Goal: Information Seeking & Learning: Compare options

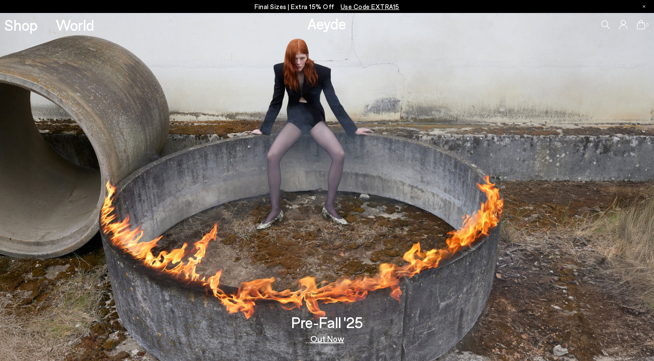
click at [604, 24] on icon at bounding box center [605, 24] width 9 height 9
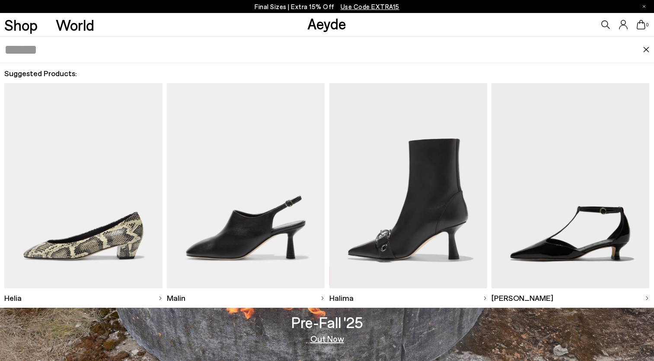
click at [133, 49] on input "text" at bounding box center [323, 50] width 638 height 26
type input "*****"
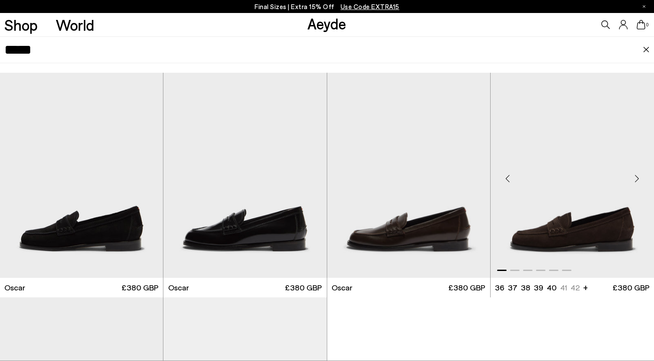
click at [598, 219] on img "1 / 6" at bounding box center [572, 175] width 163 height 205
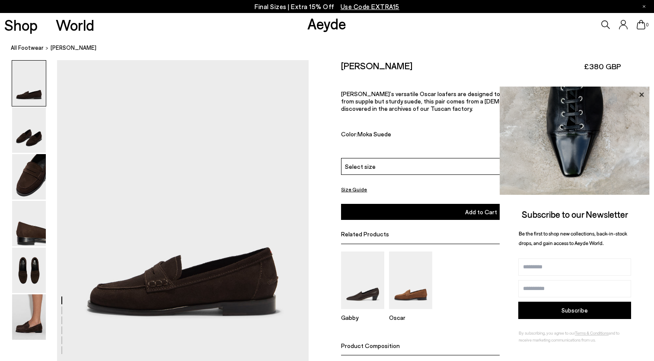
click at [641, 93] on icon at bounding box center [641, 94] width 11 height 11
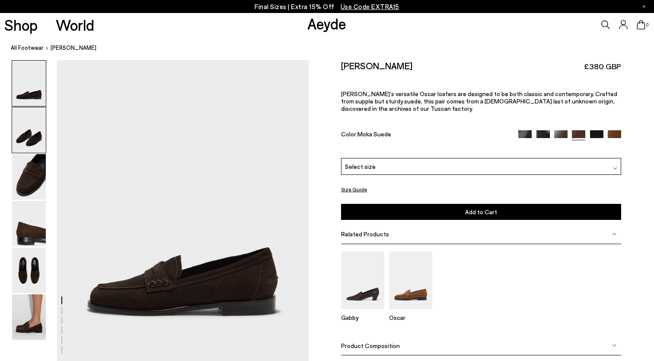
click at [38, 131] on img at bounding box center [29, 129] width 34 height 45
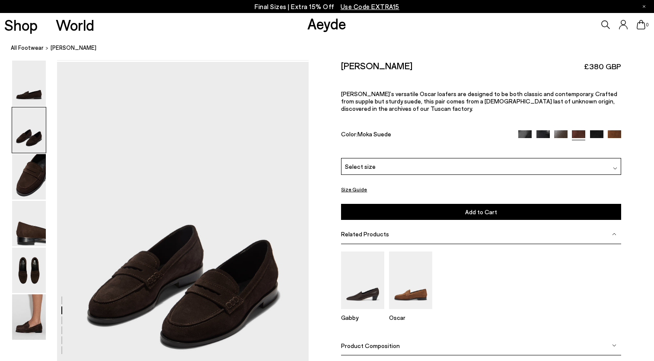
scroll to position [303, 0]
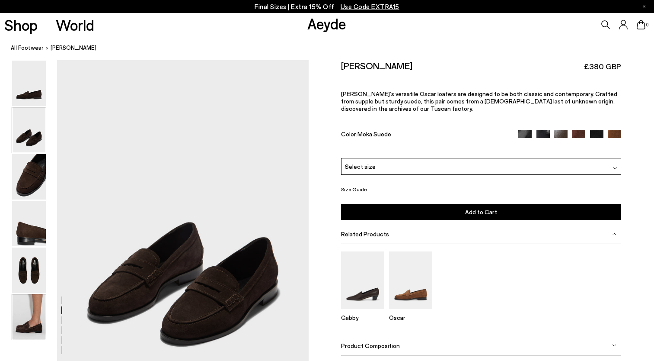
click at [39, 324] on img at bounding box center [29, 316] width 34 height 45
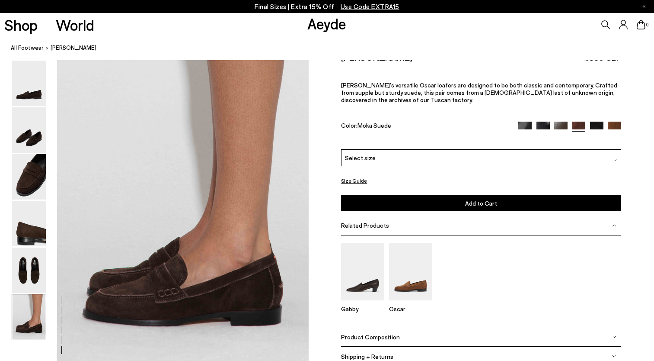
scroll to position [1708, 0]
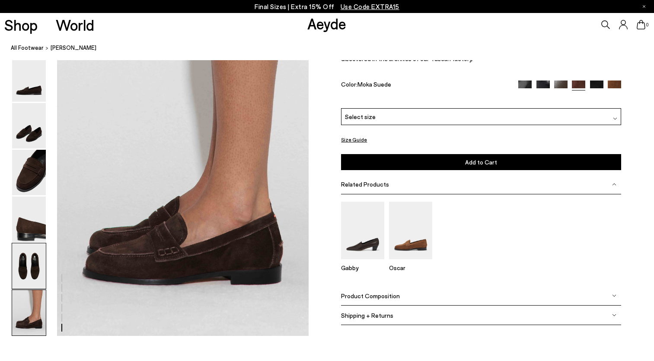
click at [21, 261] on img at bounding box center [29, 265] width 34 height 45
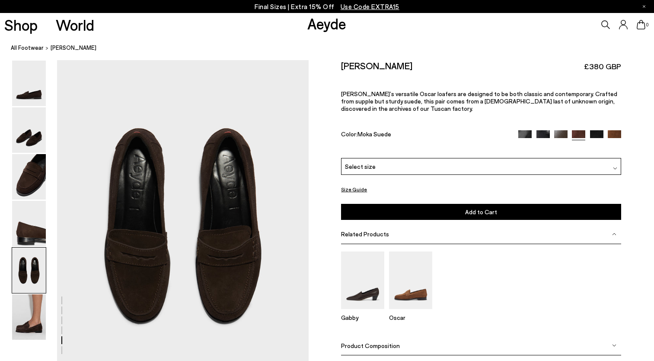
scroll to position [1313, 0]
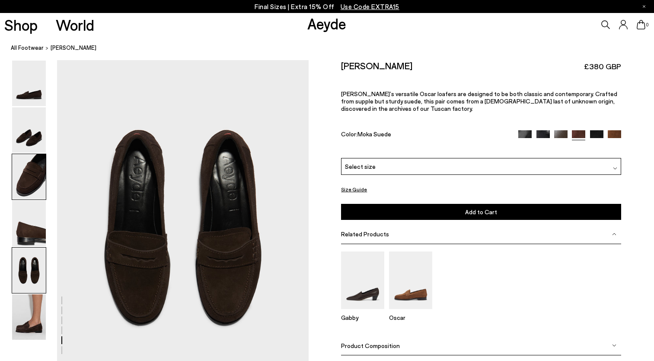
drag, startPoint x: 220, startPoint y: 244, endPoint x: 36, endPoint y: 182, distance: 194.0
click at [36, 182] on img at bounding box center [29, 176] width 34 height 45
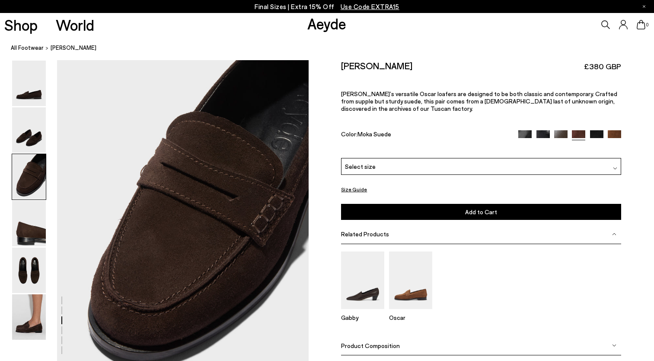
scroll to position [639, 0]
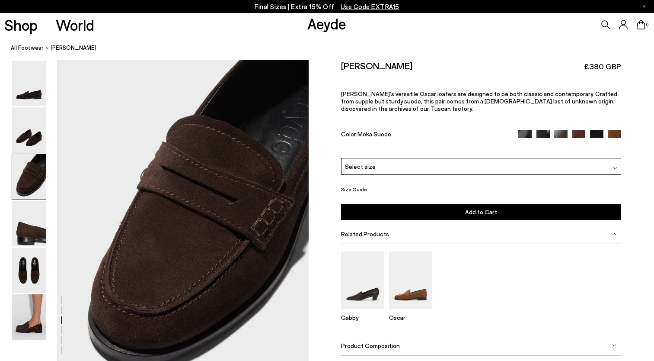
click at [604, 24] on icon at bounding box center [605, 24] width 9 height 9
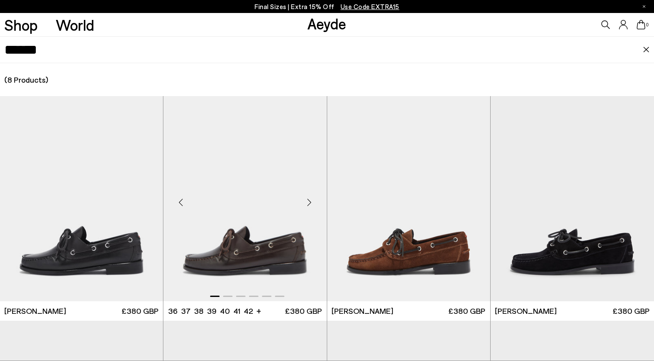
type input "******"
click at [266, 272] on img "1 / 6" at bounding box center [244, 198] width 163 height 205
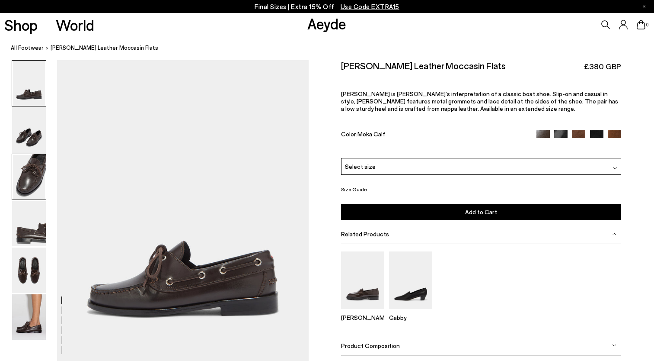
click at [32, 178] on img at bounding box center [29, 176] width 34 height 45
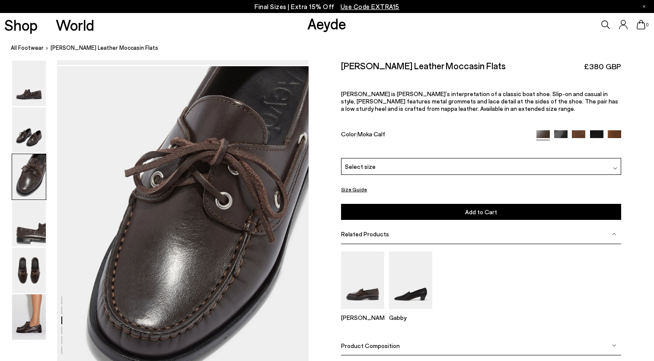
scroll to position [639, 0]
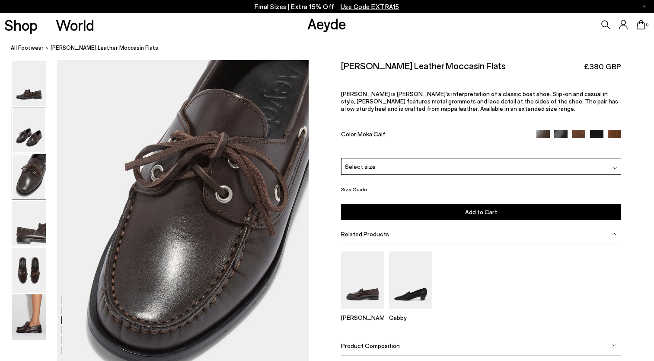
click at [28, 137] on img at bounding box center [29, 129] width 34 height 45
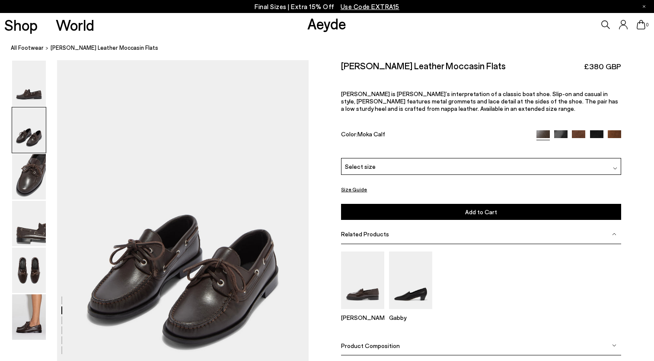
scroll to position [303, 0]
click at [37, 319] on img at bounding box center [29, 316] width 34 height 45
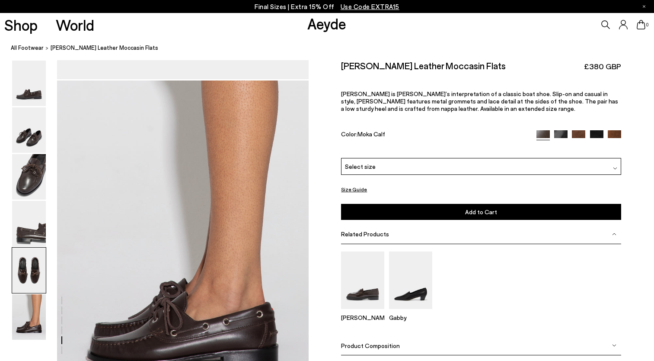
scroll to position [1708, 0]
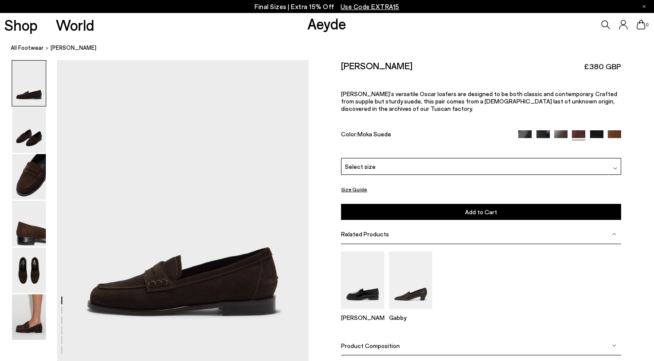
scroll to position [639, 0]
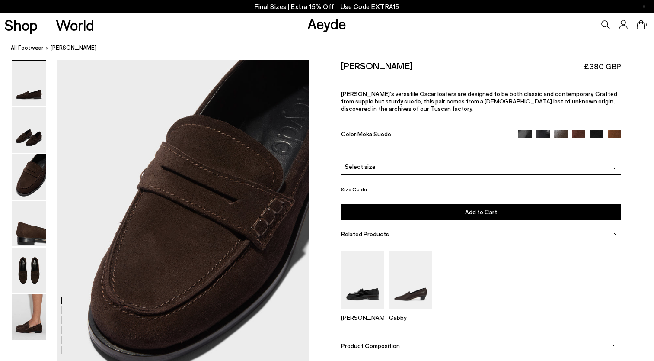
click at [37, 134] on img at bounding box center [29, 129] width 34 height 45
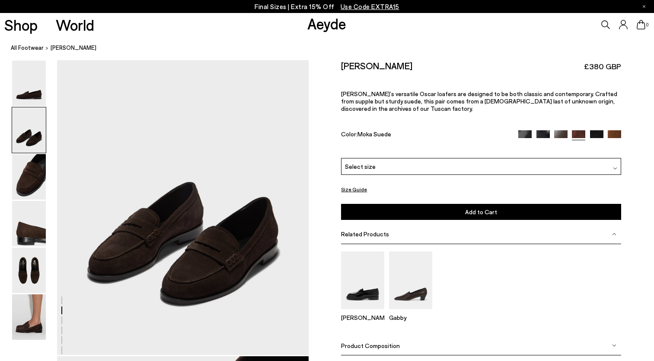
scroll to position [303, 0]
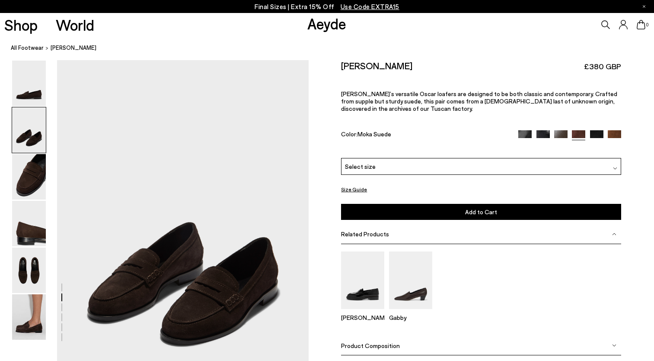
scroll to position [303, 0]
click at [607, 26] on icon at bounding box center [605, 24] width 9 height 9
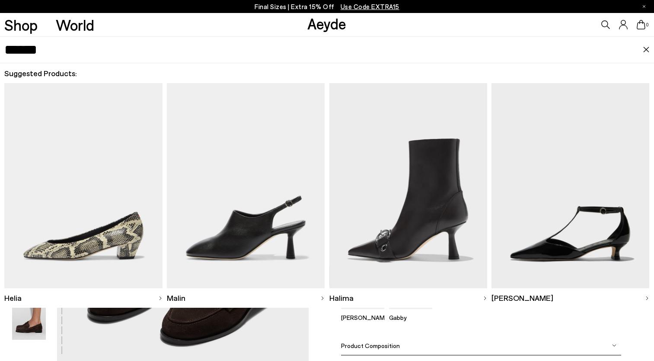
drag, startPoint x: 46, startPoint y: 51, endPoint x: 12, endPoint y: 55, distance: 34.4
click at [12, 55] on input "******" at bounding box center [323, 50] width 638 height 26
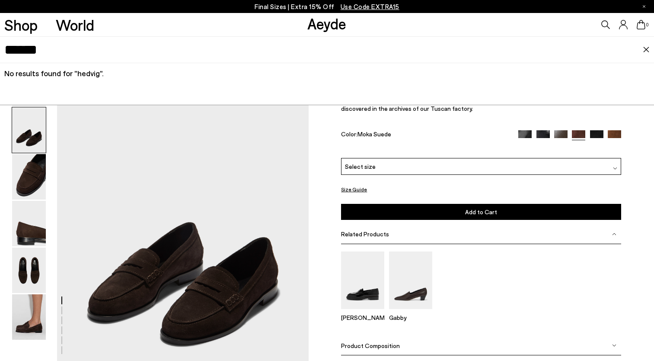
type input "******"
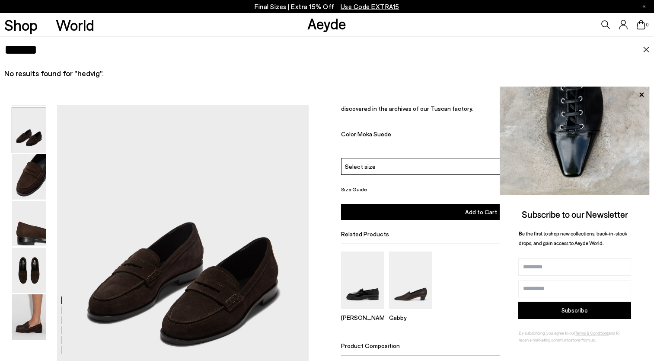
click at [646, 51] on img at bounding box center [646, 50] width 7 height 6
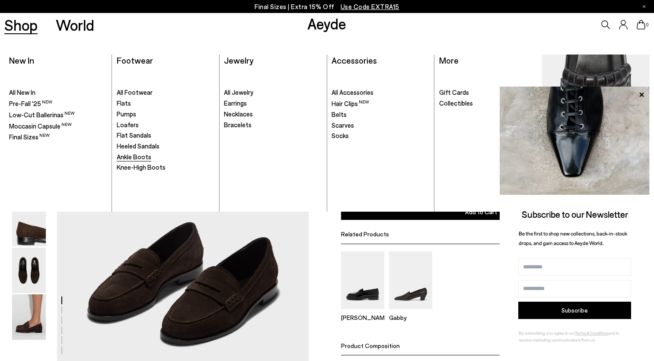
click at [143, 160] on span "Ankle Boots" at bounding box center [134, 157] width 35 height 8
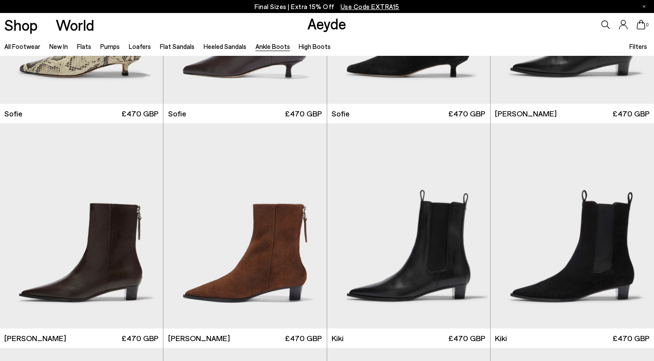
scroll to position [1009, 0]
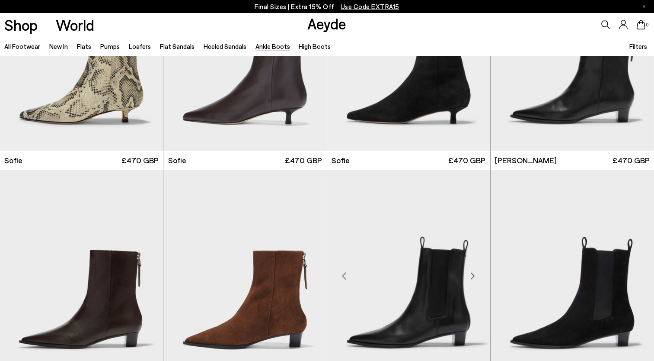
click at [429, 234] on img "1 / 6" at bounding box center [408, 272] width 163 height 205
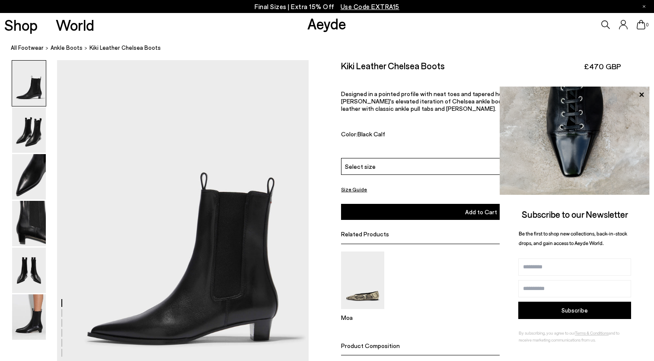
click at [606, 24] on icon at bounding box center [605, 24] width 9 height 9
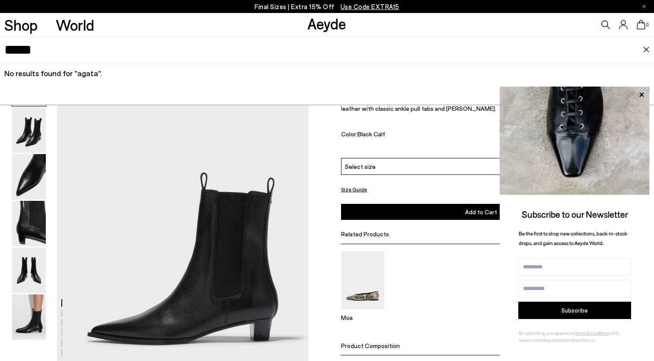
type input "*****"
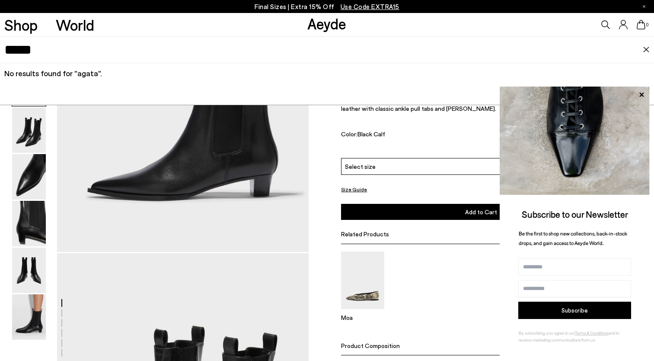
click at [422, 288] on div "Moa" at bounding box center [481, 289] width 280 height 77
click at [642, 93] on icon at bounding box center [641, 94] width 11 height 11
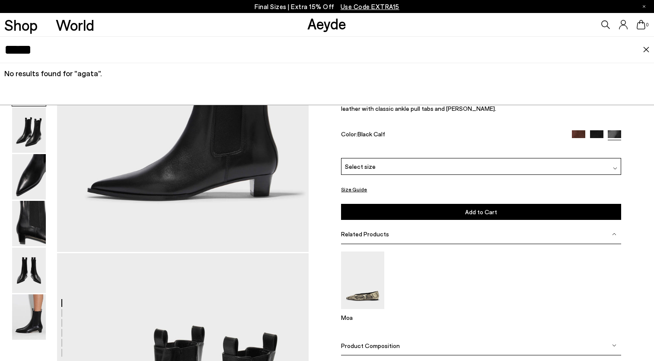
scroll to position [0, 0]
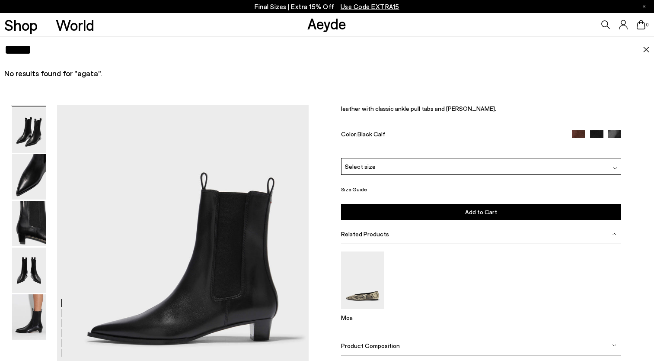
click at [646, 51] on img at bounding box center [646, 50] width 7 height 6
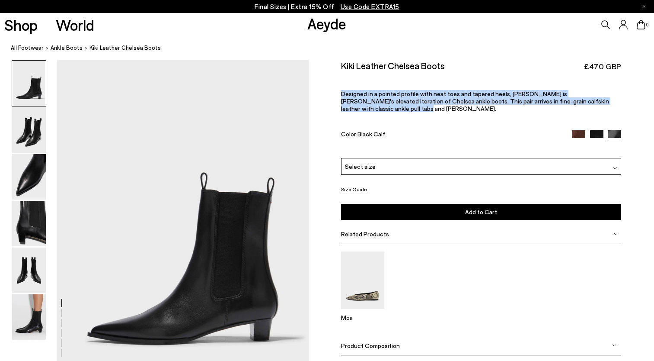
drag, startPoint x: 589, startPoint y: 93, endPoint x: 600, endPoint y: 96, distance: 11.5
click at [600, 96] on p "Designed in a pointed profile with neat toes and tapered heels, Kiki is Aeyde's…" at bounding box center [481, 101] width 280 height 22
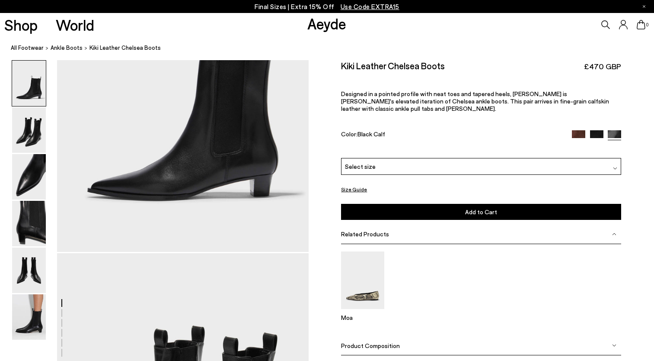
click at [365, 342] on span "Product Composition" at bounding box center [370, 345] width 59 height 7
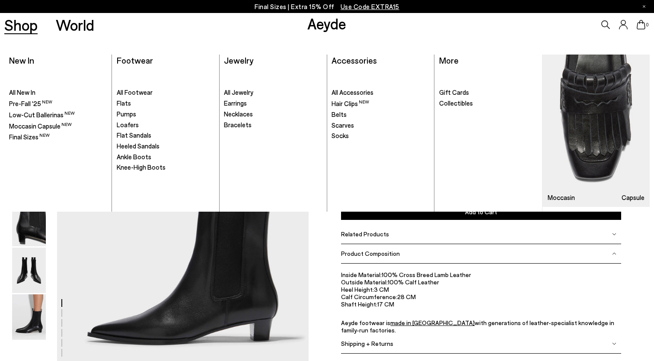
click at [141, 158] on span "Ankle Boots" at bounding box center [134, 157] width 35 height 8
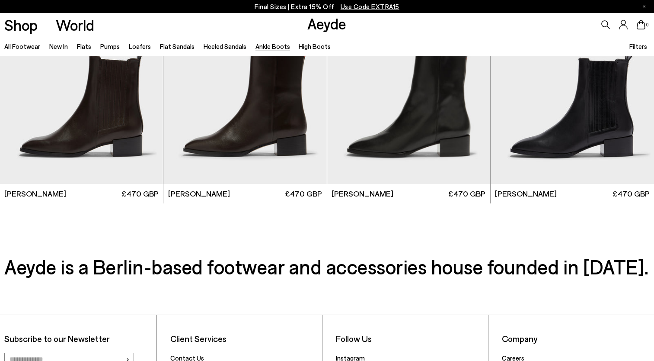
scroll to position [1729, 0]
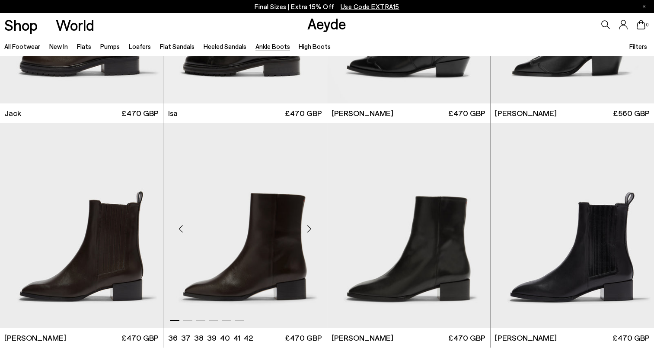
click at [288, 249] on img "1 / 6" at bounding box center [244, 225] width 163 height 205
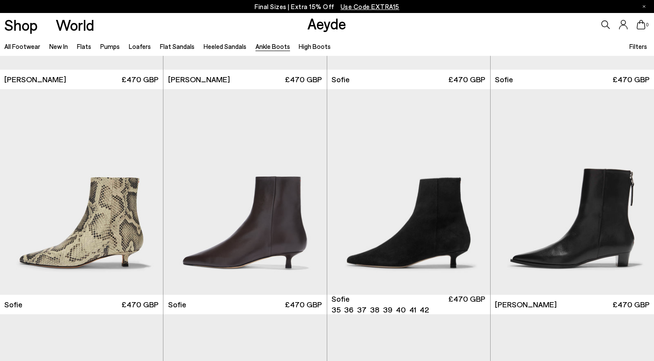
scroll to position [1153, 0]
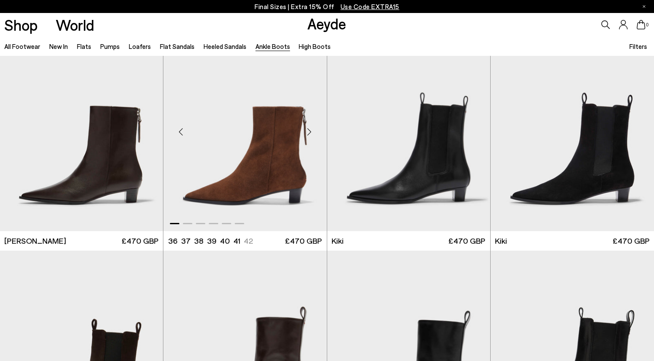
click at [227, 202] on img "1 / 6" at bounding box center [244, 128] width 163 height 205
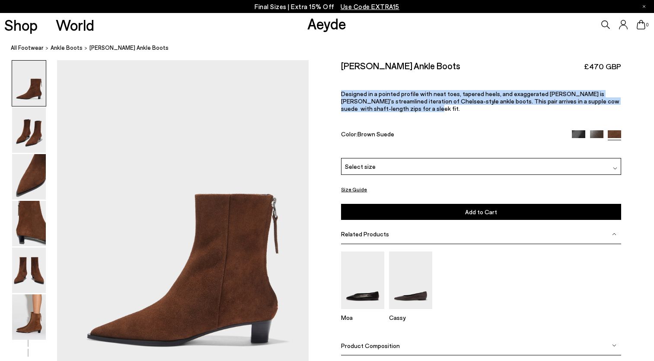
copy p "Designed in a pointed profile with neat toes, tapered heels, and exaggerated [P…"
drag, startPoint x: 342, startPoint y: 86, endPoint x: 403, endPoint y: 102, distance: 63.2
click at [403, 102] on p "Designed in a pointed profile with neat toes, tapered heels, and exaggerated [P…" at bounding box center [481, 101] width 280 height 22
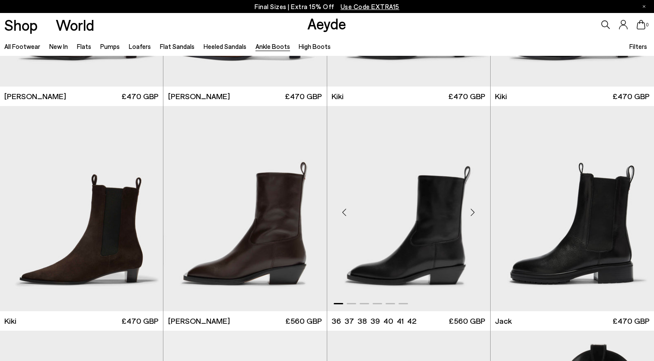
scroll to position [1441, 0]
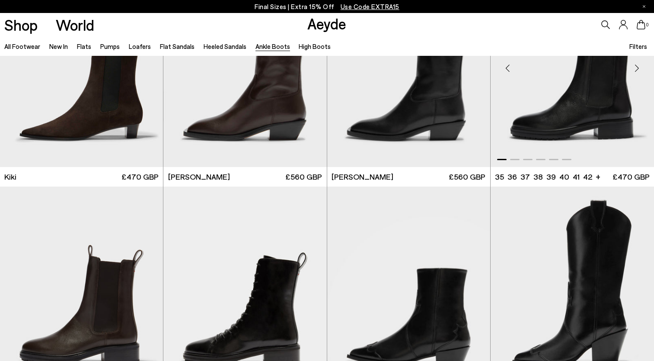
click at [591, 99] on img "1 / 6" at bounding box center [572, 64] width 163 height 205
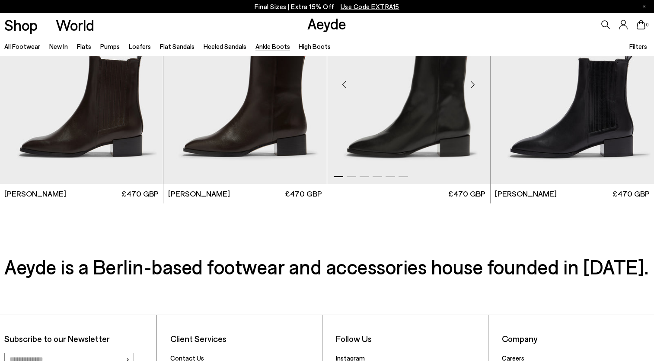
scroll to position [1729, 0]
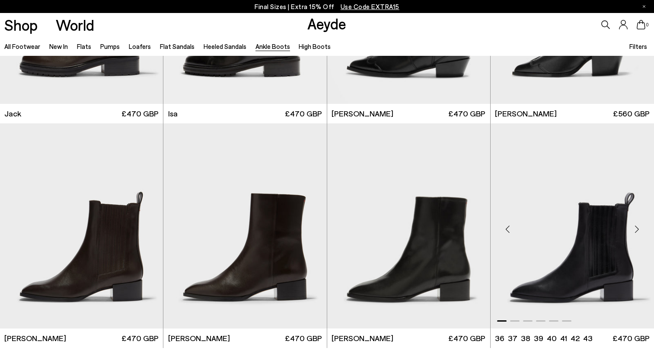
click at [566, 261] on img "1 / 6" at bounding box center [572, 225] width 163 height 205
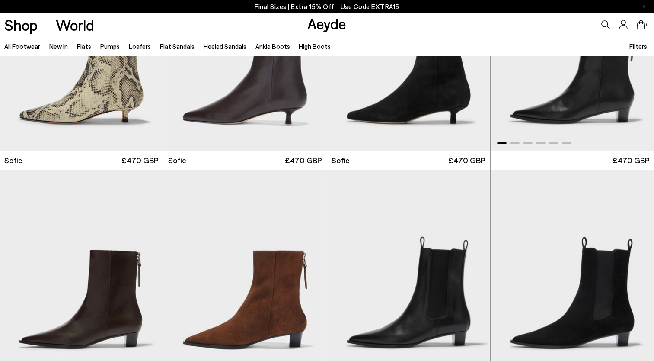
scroll to position [1153, 0]
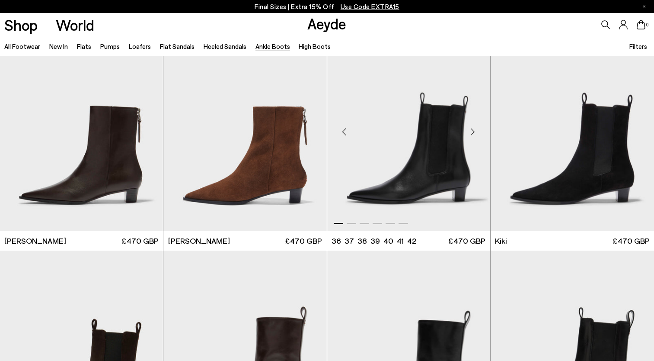
click at [431, 178] on img "1 / 6" at bounding box center [408, 128] width 163 height 205
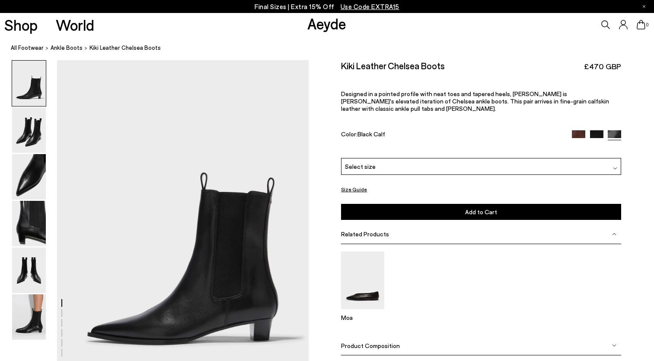
click at [605, 25] on icon at bounding box center [605, 24] width 9 height 9
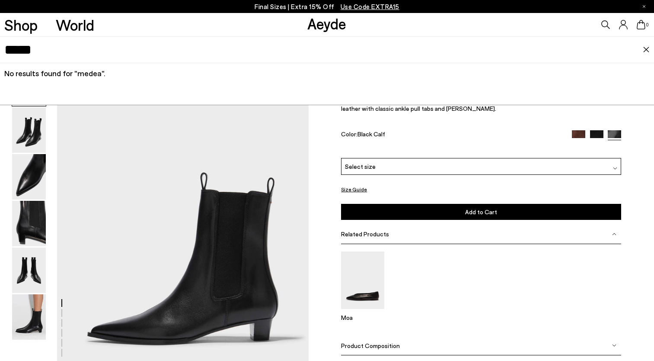
type input "*****"
click at [645, 45] on div "*****" at bounding box center [327, 49] width 654 height 27
click at [647, 48] on img at bounding box center [646, 50] width 7 height 6
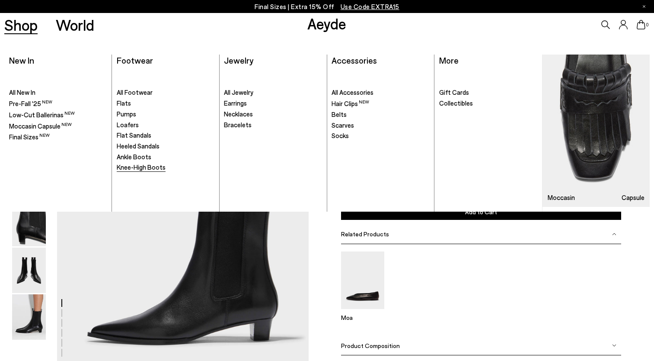
click at [132, 170] on span "Knee-High Boots" at bounding box center [141, 167] width 49 height 8
click at [133, 170] on span "Knee-High Boots" at bounding box center [141, 167] width 49 height 8
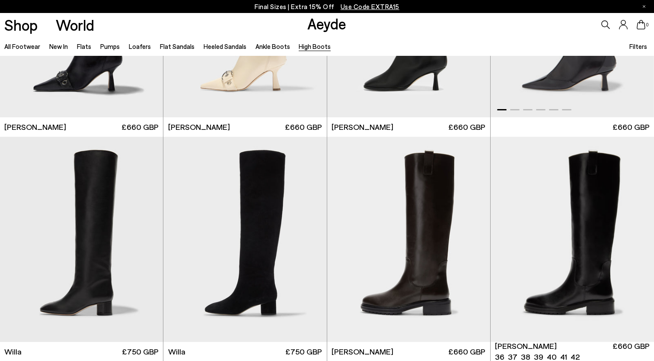
scroll to position [288, 0]
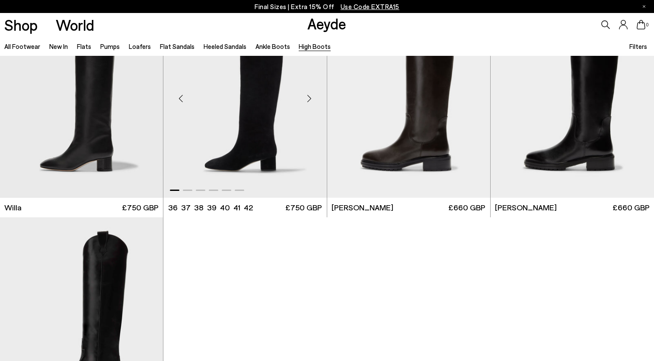
click at [244, 105] on img "1 / 6" at bounding box center [244, 95] width 163 height 205
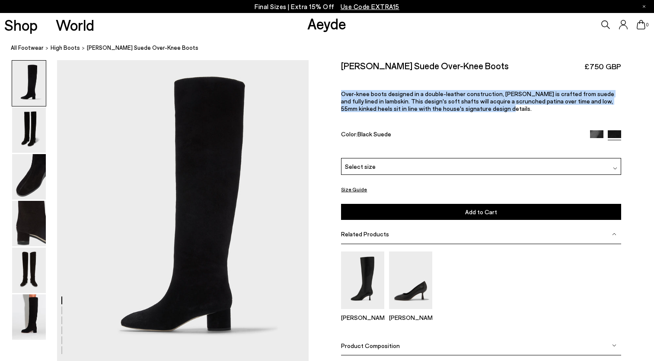
drag, startPoint x: 344, startPoint y: 86, endPoint x: 463, endPoint y: 105, distance: 120.9
click at [463, 105] on div "[PERSON_NAME] Suede Over-Knee Boots £750 GBP Over-knee boots designed in a doub…" at bounding box center [481, 109] width 280 height 98
copy p "Over-knee boots designed in a double-leather construction, [PERSON_NAME] is cra…"
click at [606, 26] on icon at bounding box center [605, 24] width 9 height 9
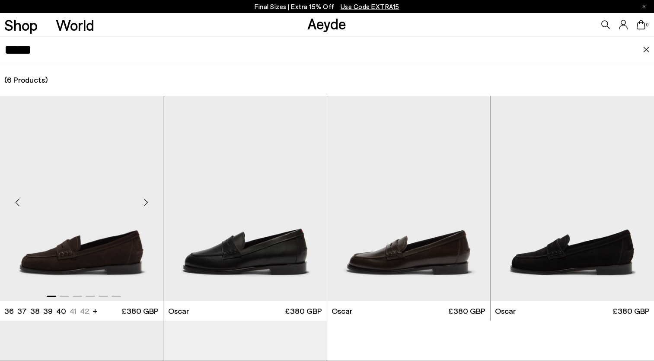
type input "*****"
click at [113, 207] on img "1 / 6" at bounding box center [81, 198] width 163 height 205
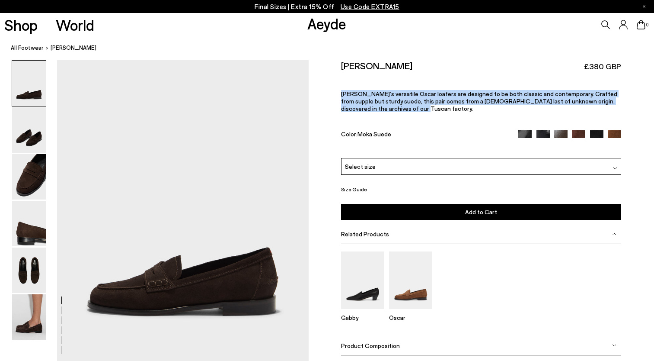
drag, startPoint x: 342, startPoint y: 86, endPoint x: 385, endPoint y: 100, distance: 45.0
click at [385, 100] on p "Aeyde’s versatile Oscar loafers are designed to be both classic and contemporar…" at bounding box center [481, 101] width 280 height 22
copy span "Aeyde’s versatile Oscar loafers are designed to be both classic and contemporar…"
copy h2 "Oscar Suede Loafers"
drag, startPoint x: 342, startPoint y: 65, endPoint x: 421, endPoint y: 68, distance: 78.7
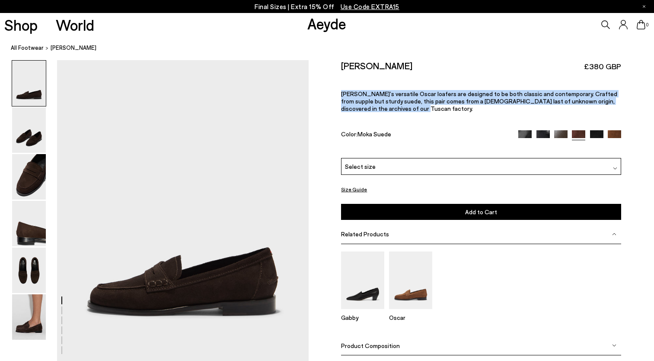
click at [412, 68] on h2 "Oscar Suede Loafers" at bounding box center [376, 65] width 71 height 11
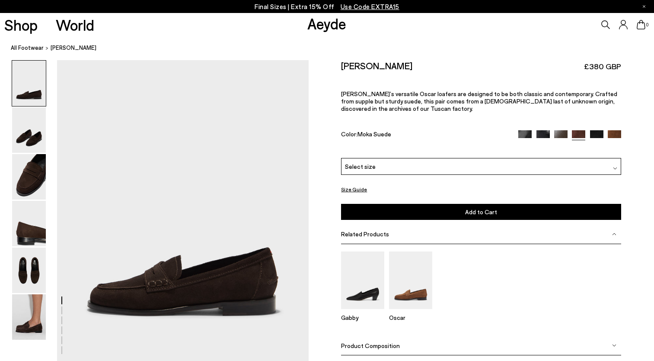
click at [413, 335] on div "Product Composition" at bounding box center [481, 344] width 280 height 19
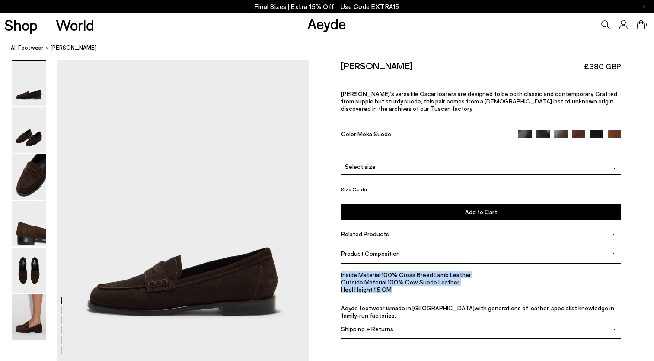
copy ul "Inside Material: 100% Cross Breed Lamb Leather Outside Material: 100% Cow Suede…"
drag, startPoint x: 342, startPoint y: 247, endPoint x: 403, endPoint y: 262, distance: 62.3
click at [403, 271] on ul "Inside Material: 100% Cross Breed Lamb Leather Outside Material: 100% Cow Suede…" at bounding box center [481, 295] width 280 height 48
click at [40, 179] on img at bounding box center [29, 176] width 34 height 45
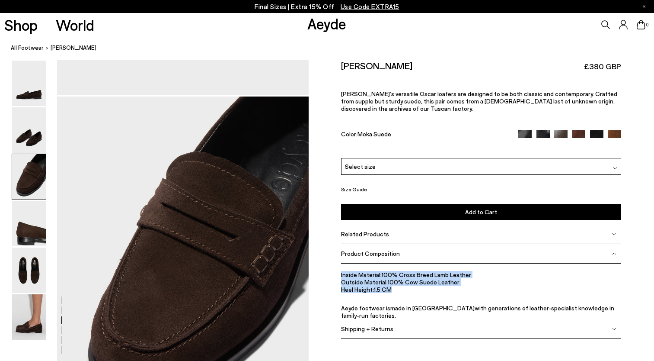
scroll to position [639, 0]
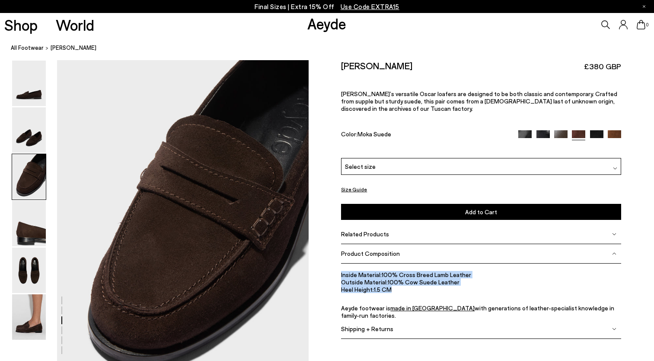
click at [605, 22] on icon at bounding box center [605, 24] width 9 height 9
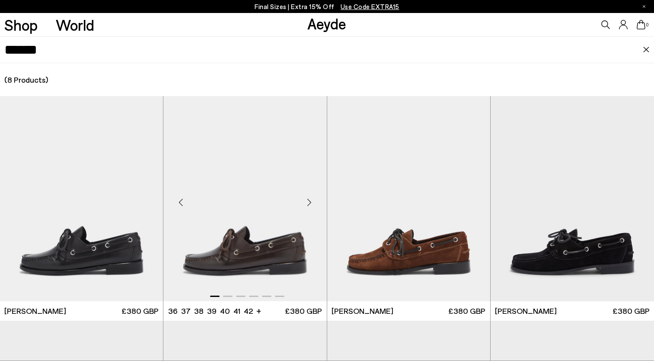
type input "******"
click at [242, 231] on img "1 / 6" at bounding box center [244, 198] width 163 height 205
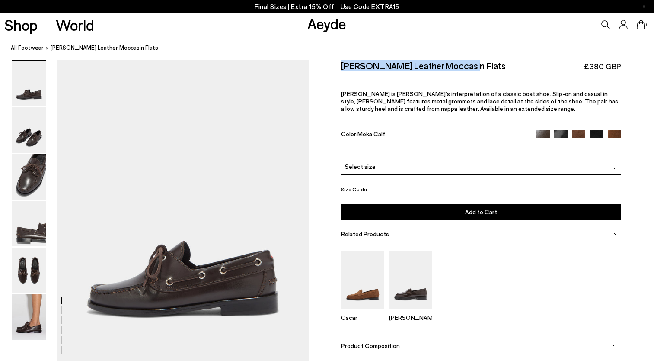
copy h2 "[PERSON_NAME] Leather Moccasin Flats"
drag, startPoint x: 342, startPoint y: 63, endPoint x: 454, endPoint y: 70, distance: 113.1
click at [454, 70] on h2 "[PERSON_NAME] Leather Moccasin Flats" at bounding box center [423, 65] width 165 height 11
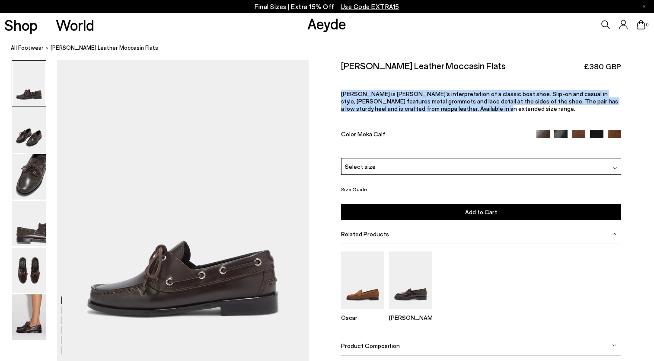
drag, startPoint x: 342, startPoint y: 85, endPoint x: 460, endPoint y: 100, distance: 119.4
click at [460, 100] on p "[PERSON_NAME] is [PERSON_NAME]’s interpretation of a classic boat shoe. Slip-on…" at bounding box center [481, 101] width 280 height 22
copy p "[PERSON_NAME] is [PERSON_NAME]’s interpretation of a classic boat shoe. Slip-on…"
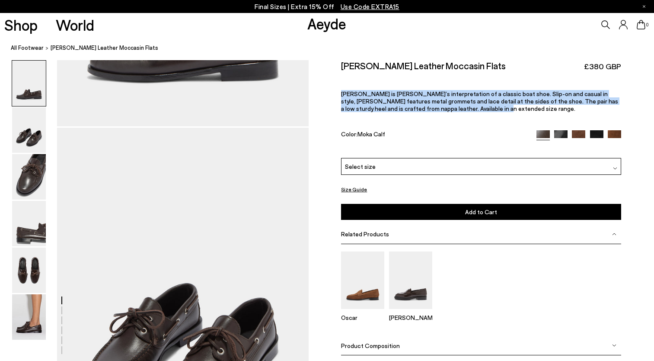
scroll to position [288, 0]
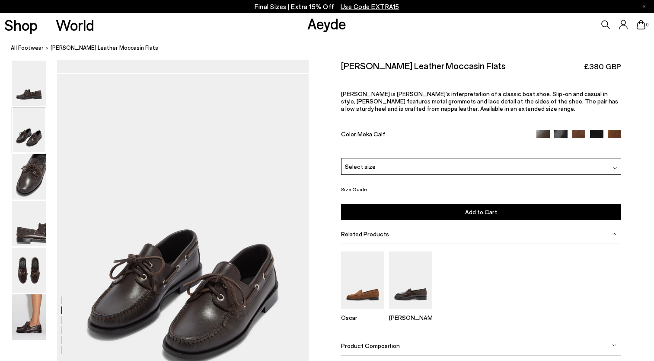
click at [410, 335] on div "Product Composition" at bounding box center [481, 344] width 280 height 19
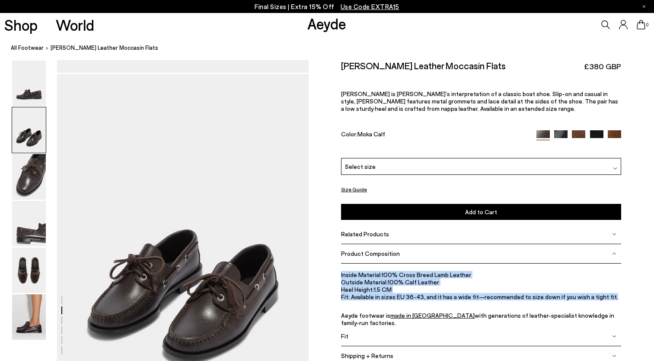
drag, startPoint x: 342, startPoint y: 246, endPoint x: 603, endPoint y: 274, distance: 262.2
click at [603, 274] on ul "Inside Material: 100% Cross Breed Lamb Leather Outside Material: 100% Calf Leat…" at bounding box center [481, 298] width 280 height 55
copy ul "Inside Material: 100% Cross Breed Lamb Leather Outside Material: 100% Calf Leat…"
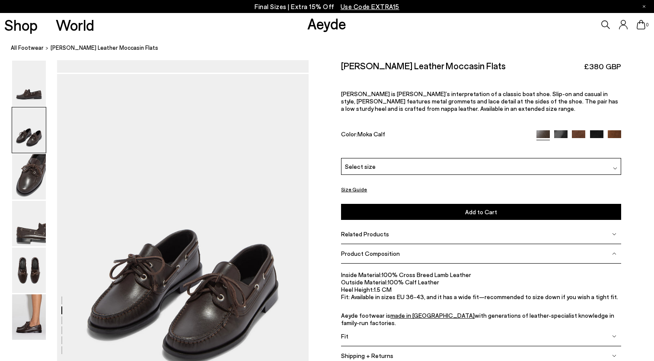
click at [357, 326] on div "Fit" at bounding box center [481, 335] width 280 height 19
